Goal: Information Seeking & Learning: Learn about a topic

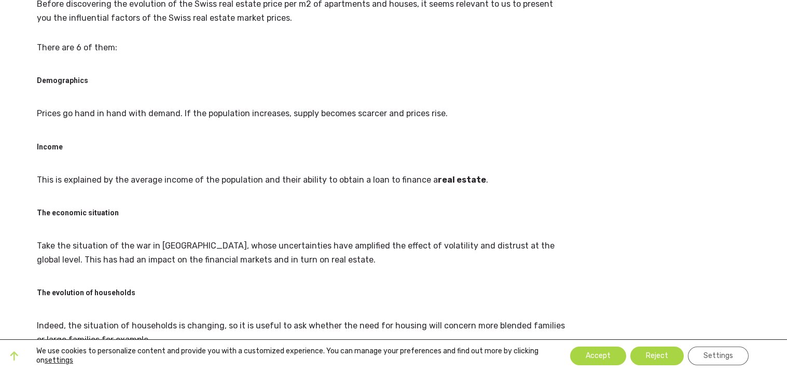
scroll to position [509, 0]
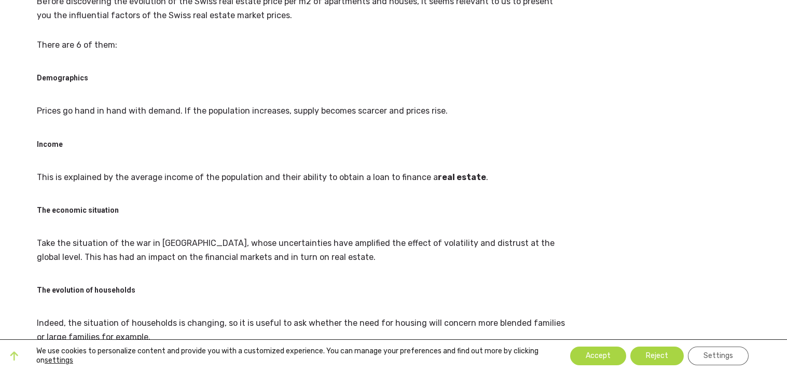
drag, startPoint x: 125, startPoint y: 157, endPoint x: 136, endPoint y: 170, distance: 17.7
click at [136, 170] on div "Swiss real estate prices are being debated. One might assume that the global ec…" at bounding box center [303, 365] width 532 height 1400
click at [136, 200] on h3 "The economic situation" at bounding box center [303, 210] width 532 height 21
click at [135, 192] on div "Swiss real estate prices are being debated. One might assume that the global ec…" at bounding box center [303, 365] width 532 height 1400
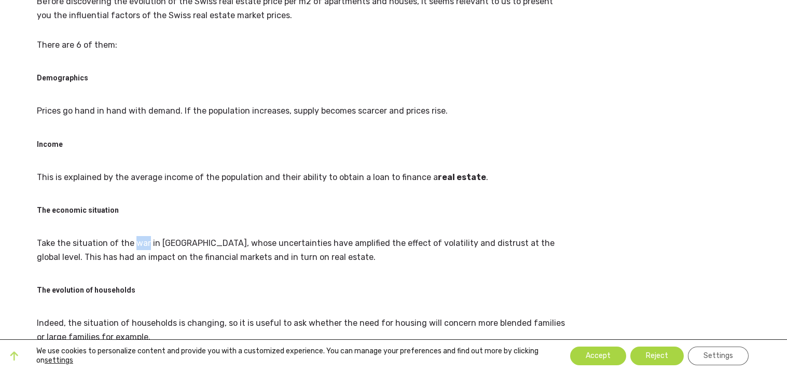
click at [135, 192] on div "Swiss real estate prices are being debated. One might assume that the global ec…" at bounding box center [303, 365] width 532 height 1400
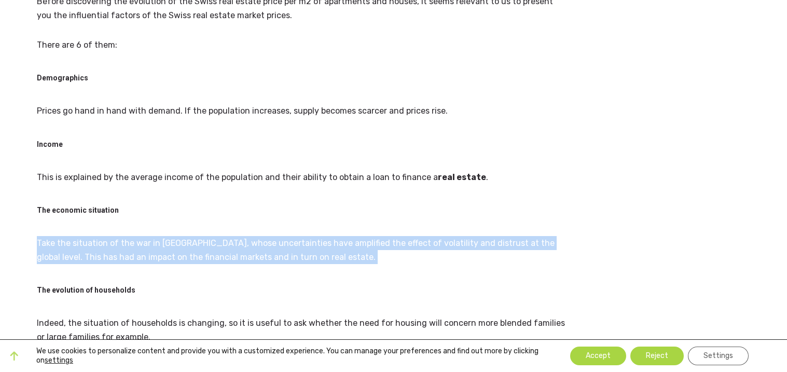
click at [135, 192] on div "Swiss real estate prices are being debated. One might assume that the global ec…" at bounding box center [303, 365] width 532 height 1400
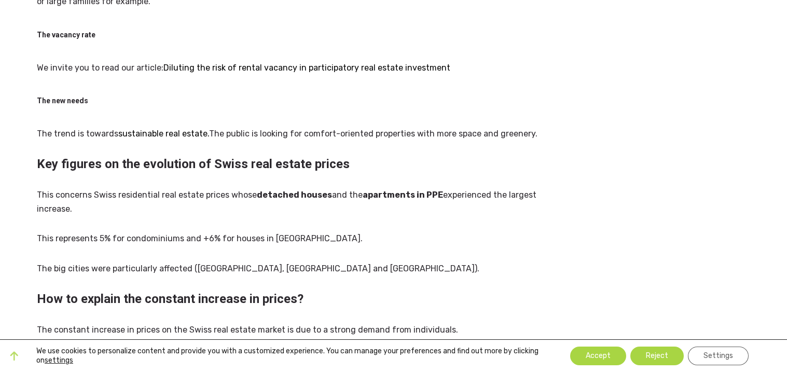
scroll to position [850, 0]
